Goal: Task Accomplishment & Management: Manage account settings

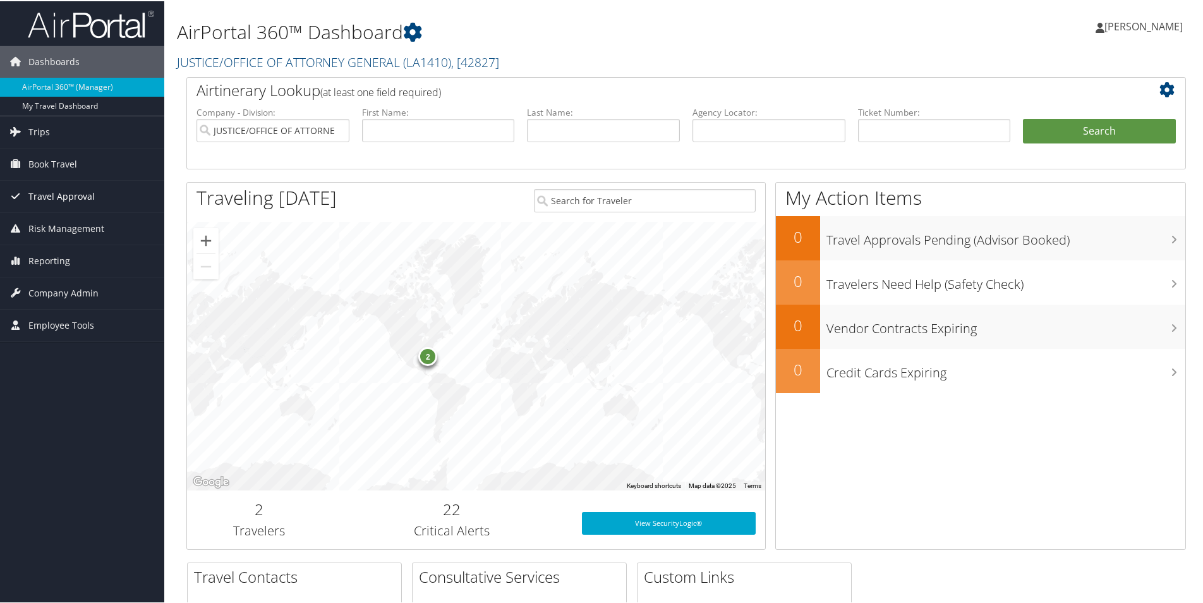
click at [80, 196] on span "Travel Approval" at bounding box center [61, 195] width 66 height 32
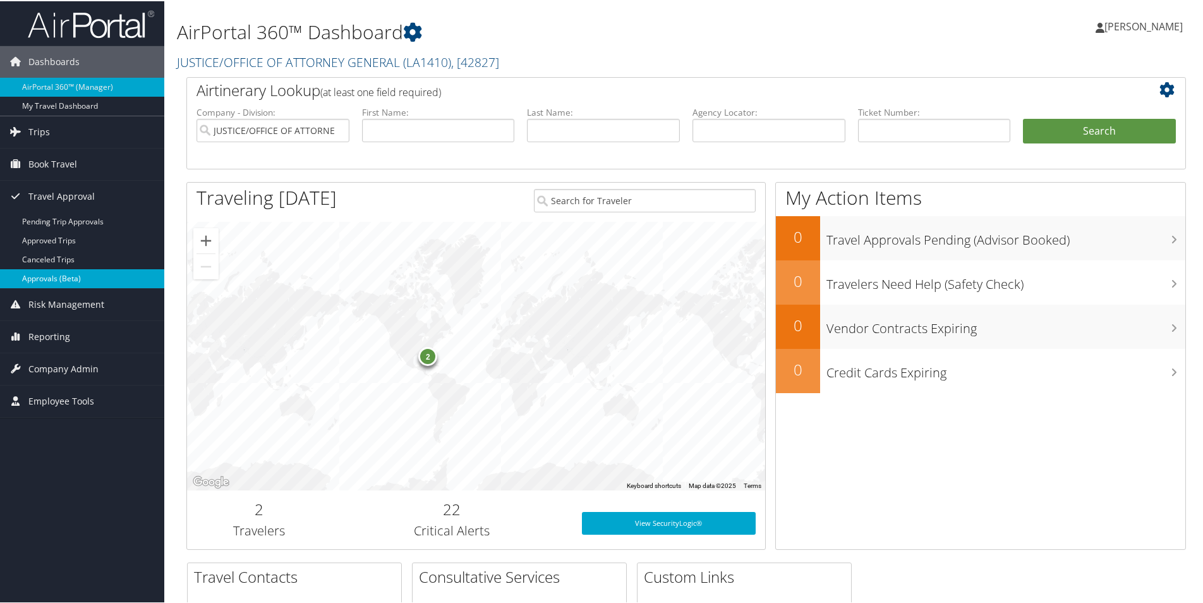
click at [68, 274] on link "Approvals (Beta)" at bounding box center [82, 277] width 164 height 19
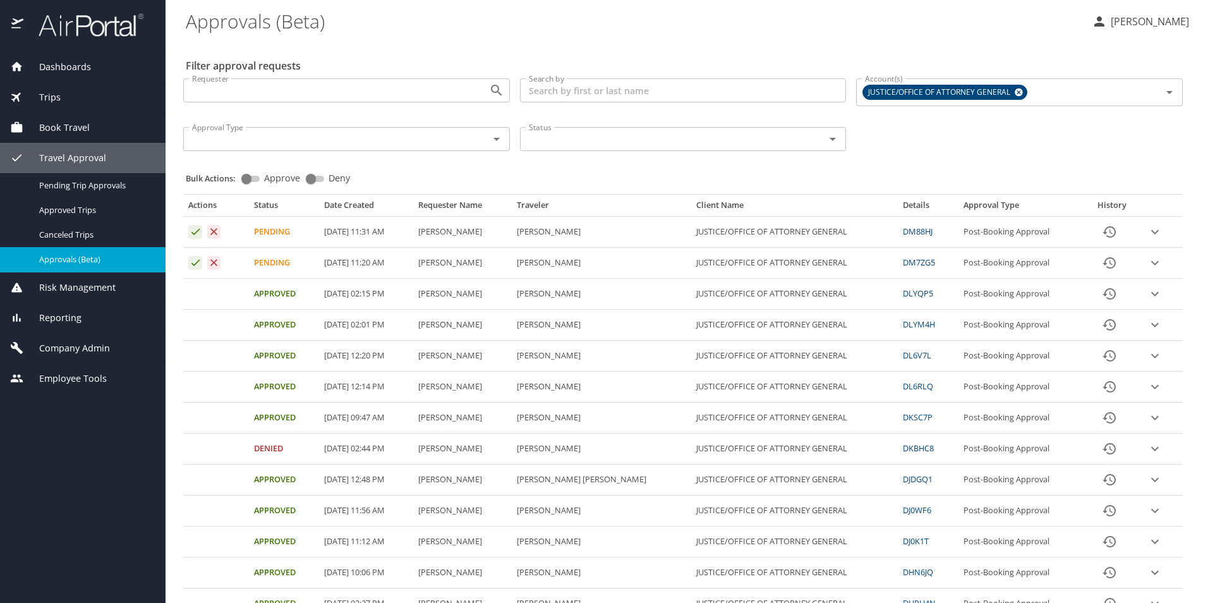
click at [1147, 262] on icon "expand row" at bounding box center [1154, 262] width 15 height 15
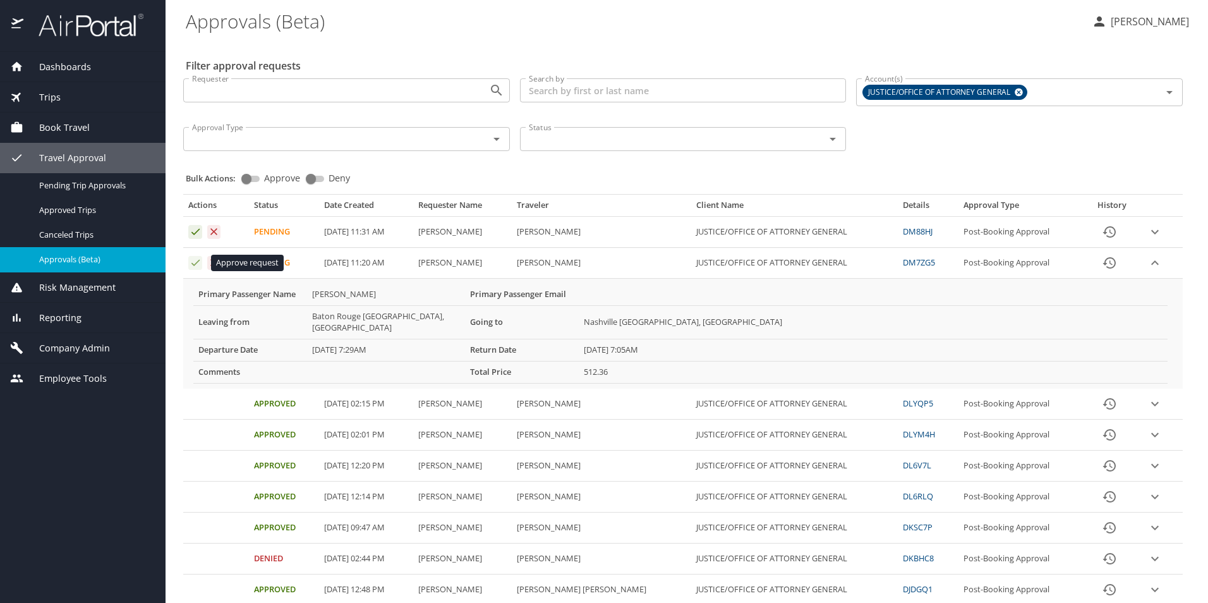
click at [195, 264] on icon "Approval table" at bounding box center [195, 263] width 8 height 6
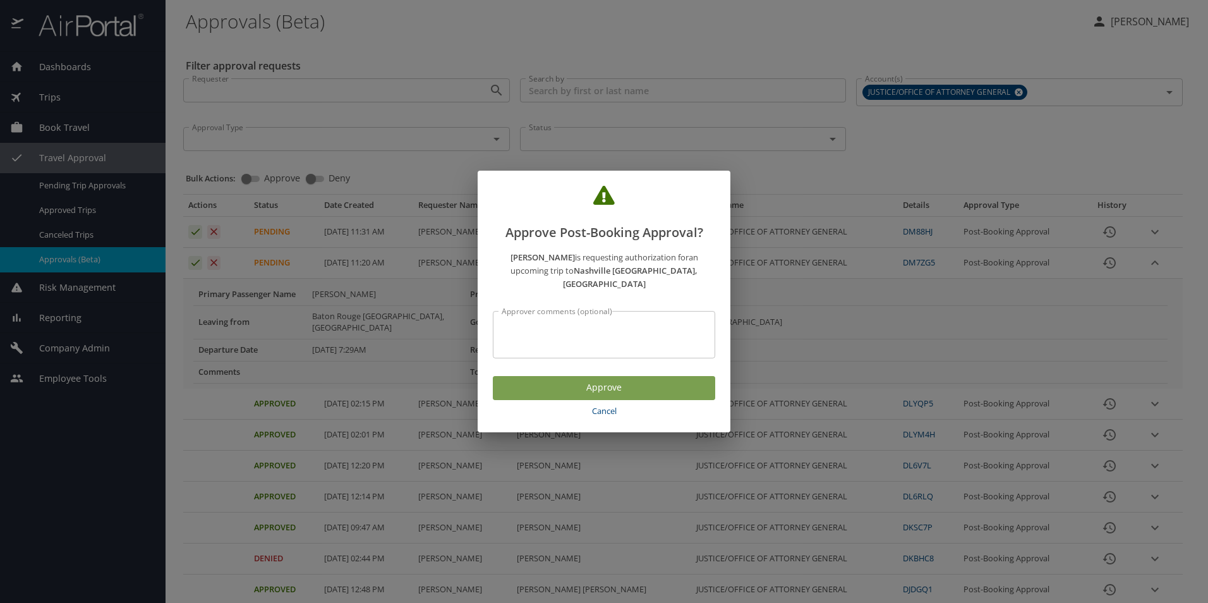
click at [591, 380] on span "Approve" at bounding box center [604, 388] width 202 height 16
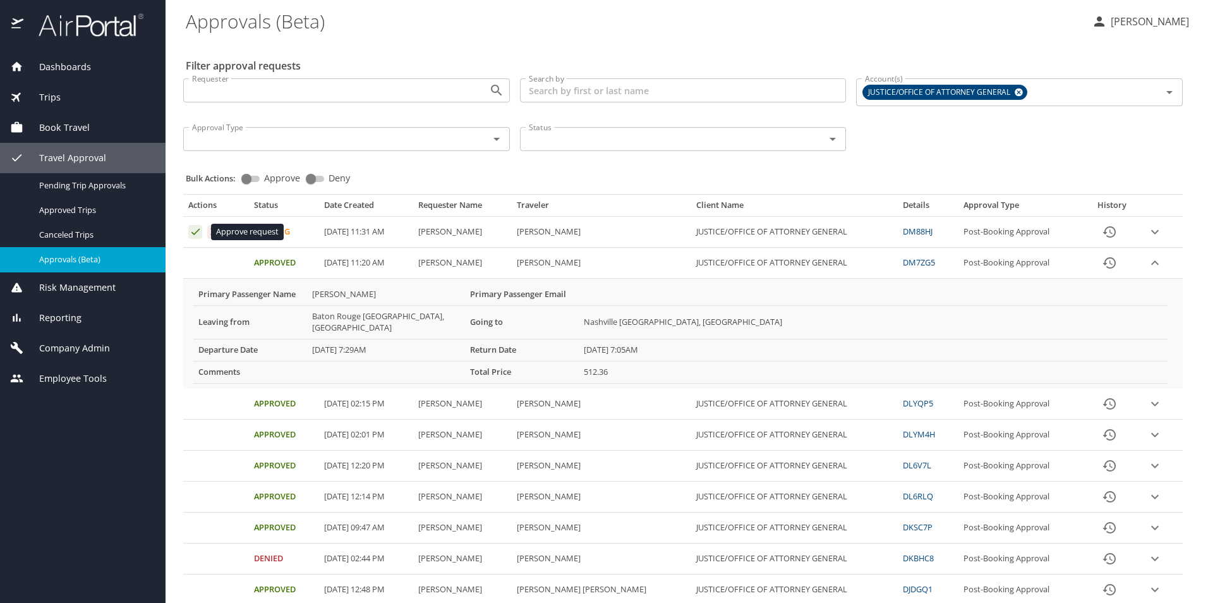
click at [193, 234] on icon "Approval table" at bounding box center [196, 232] width 12 height 12
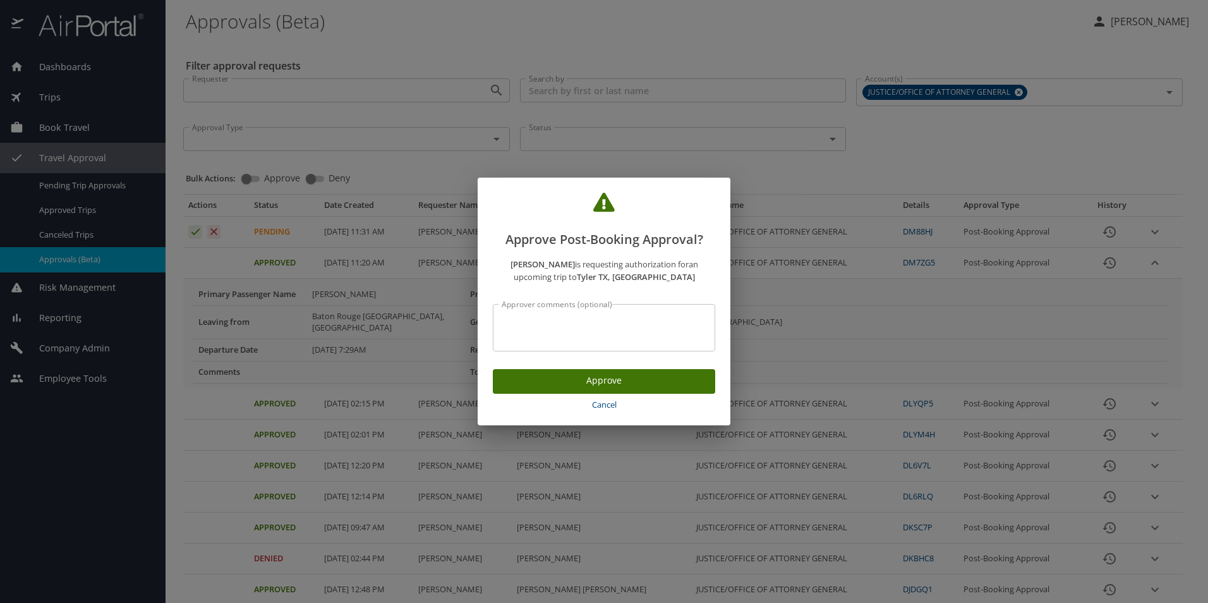
click at [608, 406] on span "Cancel" at bounding box center [604, 404] width 212 height 15
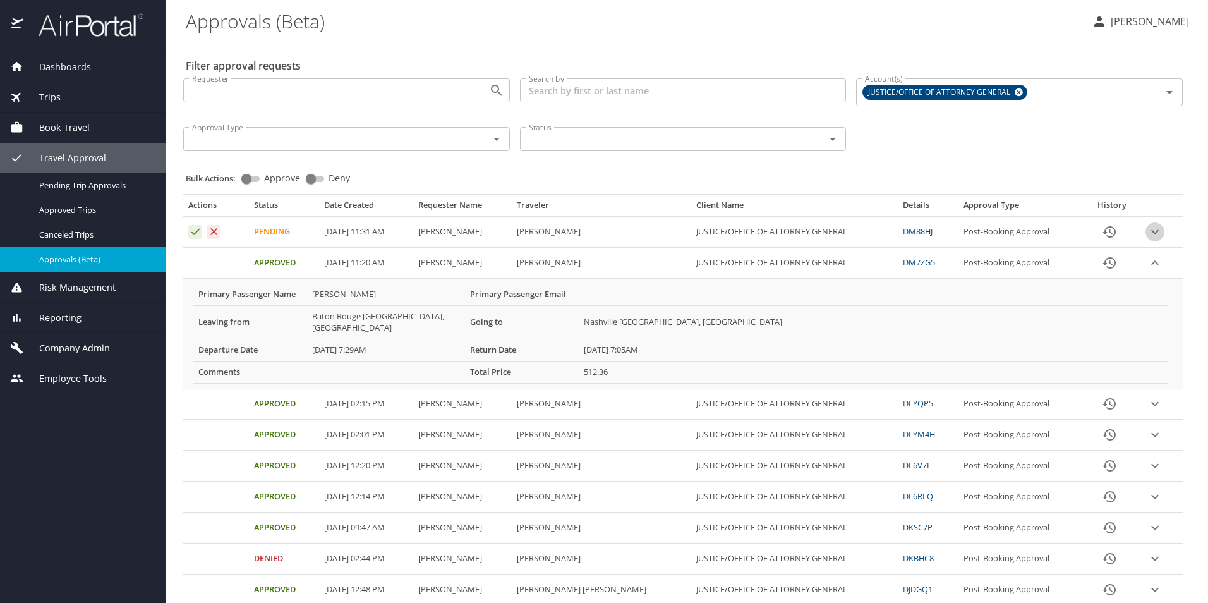
click at [1147, 232] on icon "expand row" at bounding box center [1154, 231] width 15 height 15
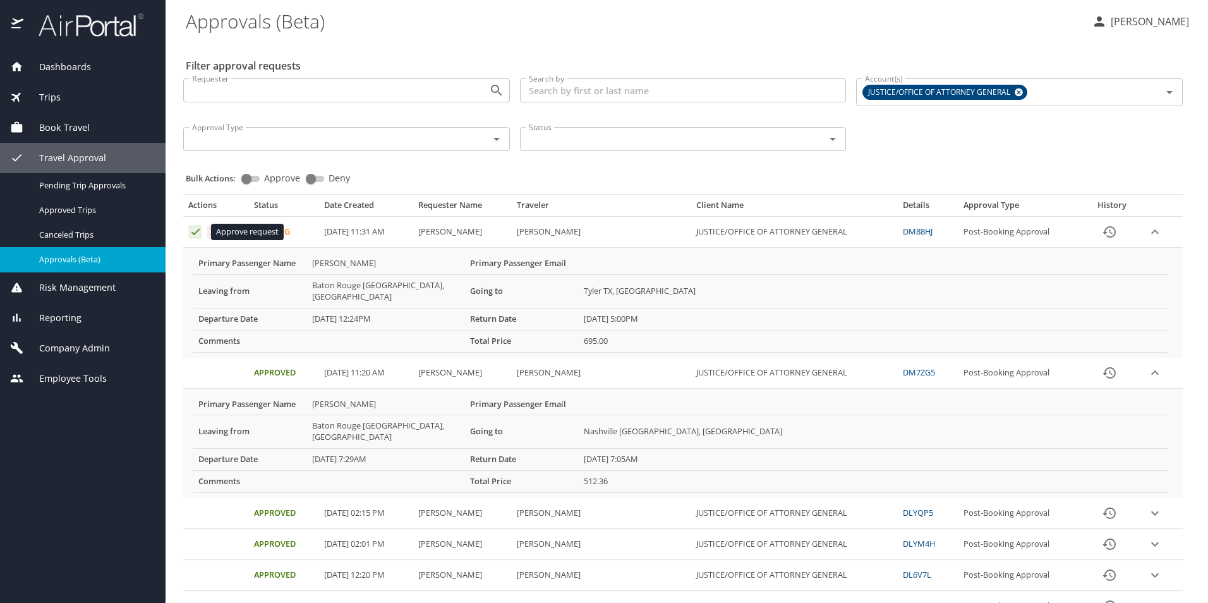
click at [193, 232] on icon "Approval table" at bounding box center [196, 232] width 12 height 12
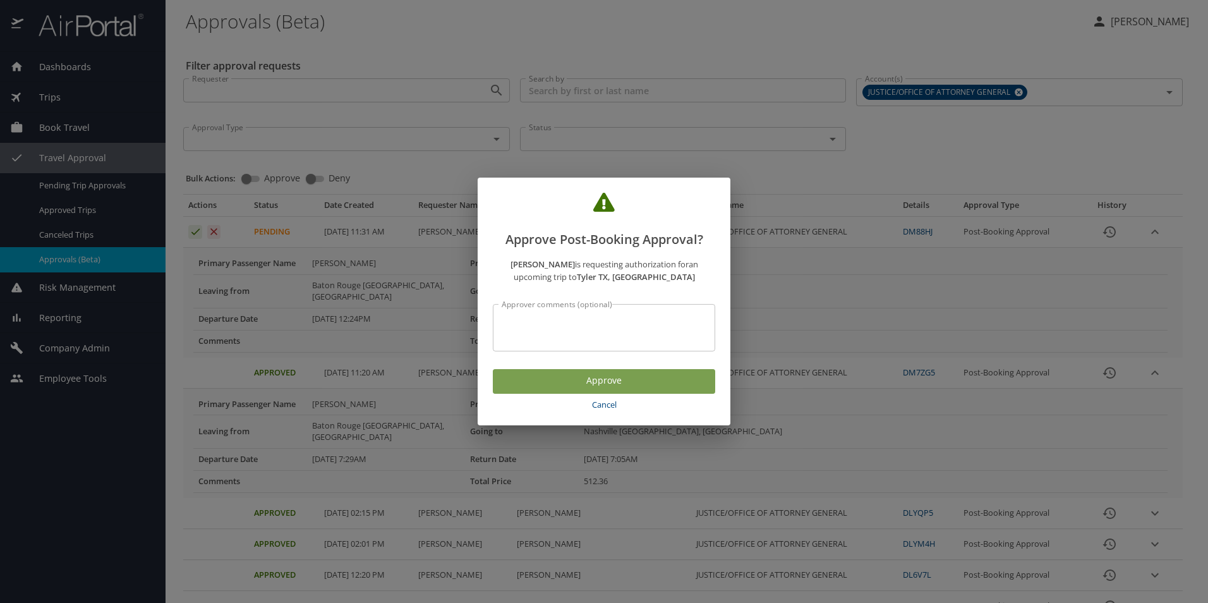
click at [614, 380] on span "Approve" at bounding box center [604, 381] width 202 height 16
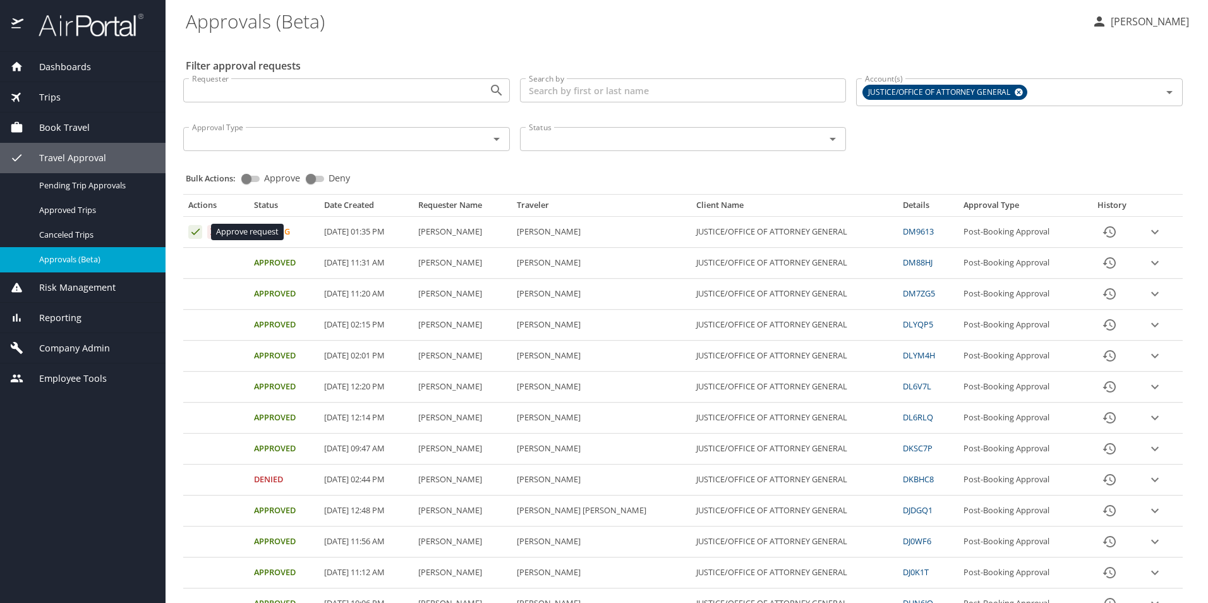
click at [192, 234] on icon "Approval table" at bounding box center [196, 232] width 12 height 12
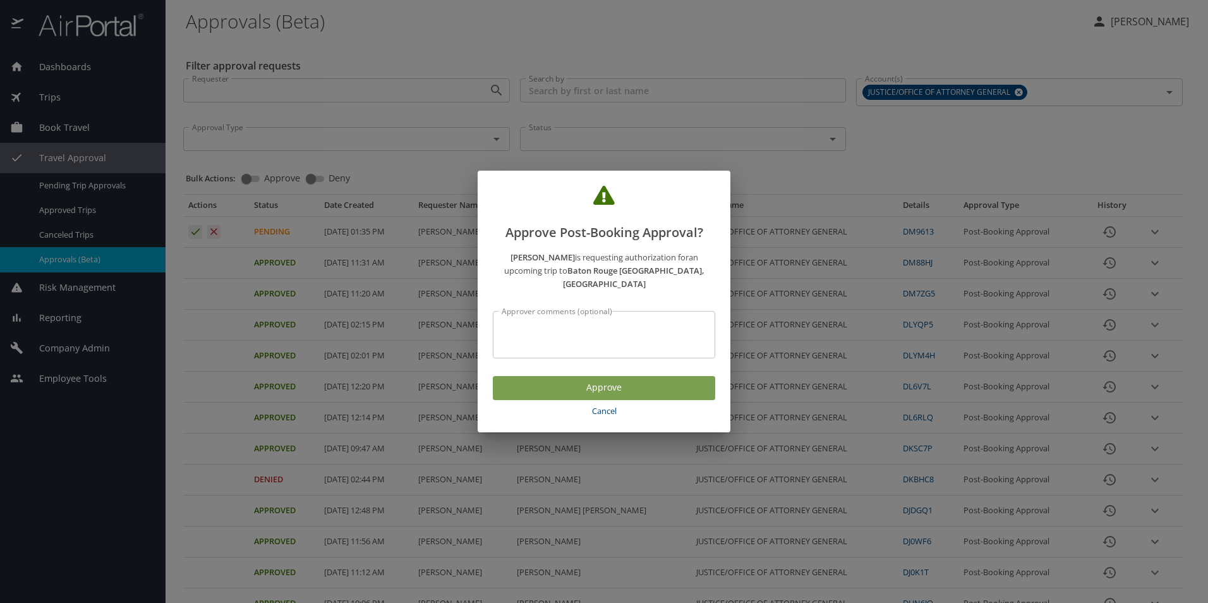
click at [595, 383] on span "Approve" at bounding box center [604, 388] width 202 height 16
